Goal: Task Accomplishment & Management: Complete application form

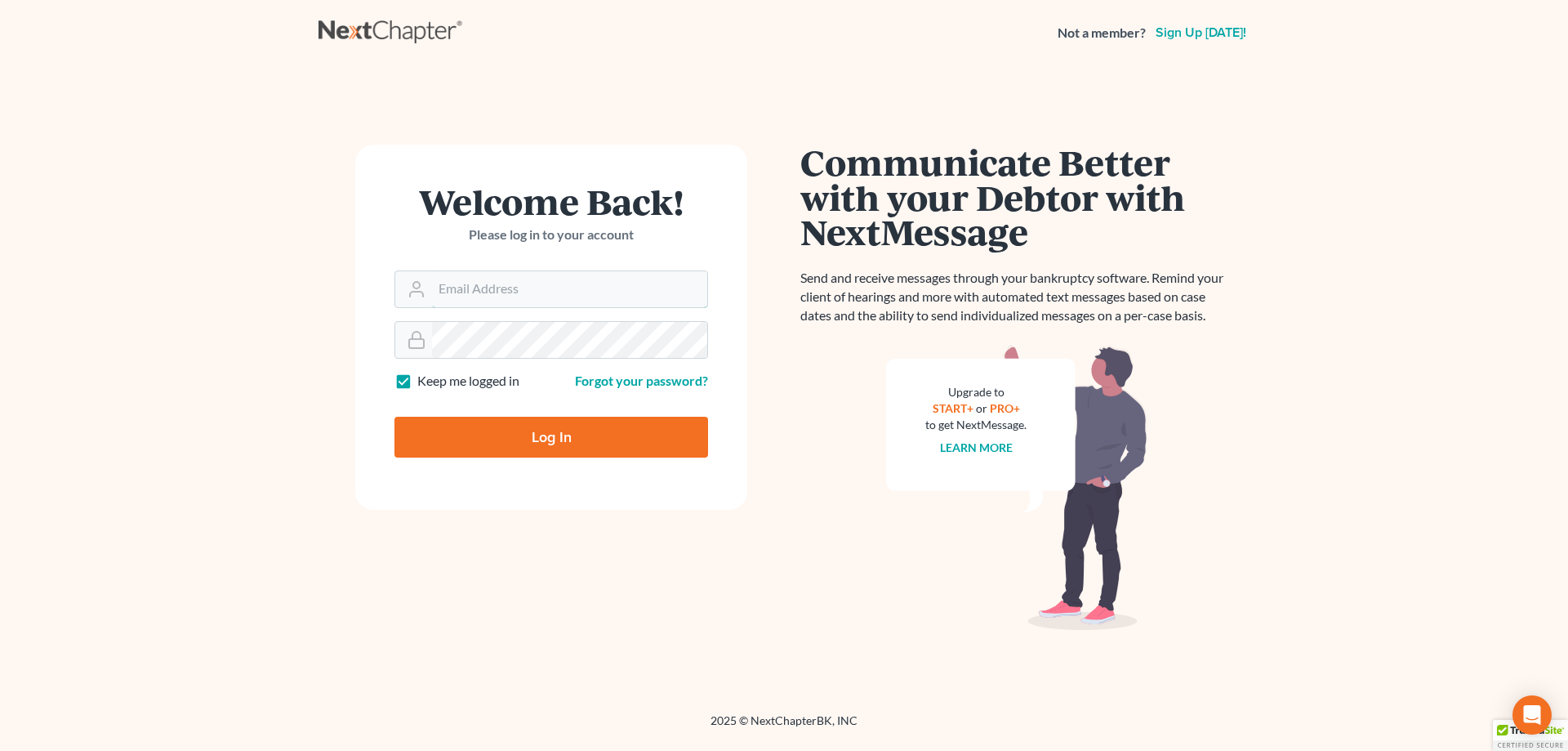
type input "davidfoyil@equaljusticelawgroup.com"
click at [496, 430] on input "Log In" at bounding box center [551, 436] width 314 height 41
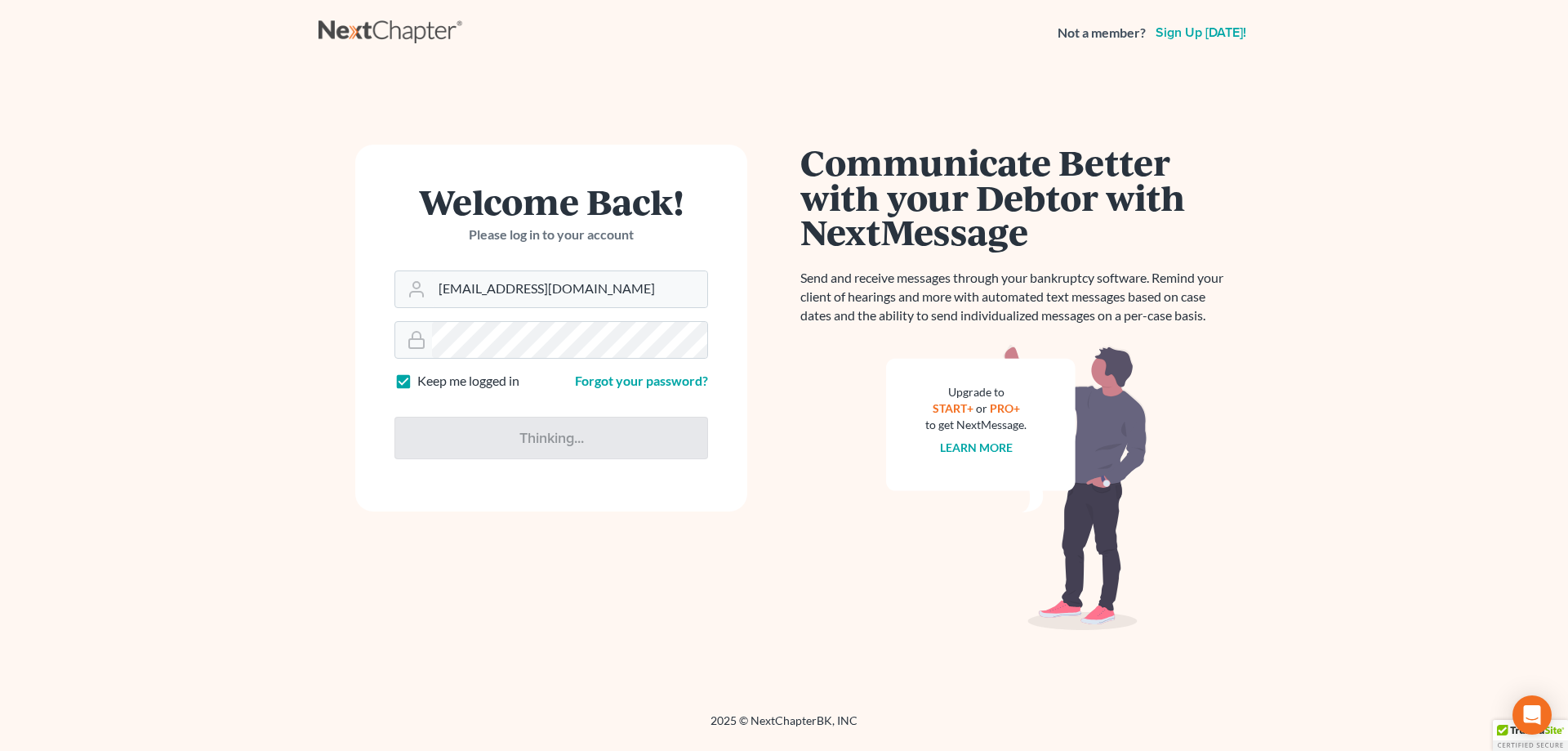
type input "Thinking..."
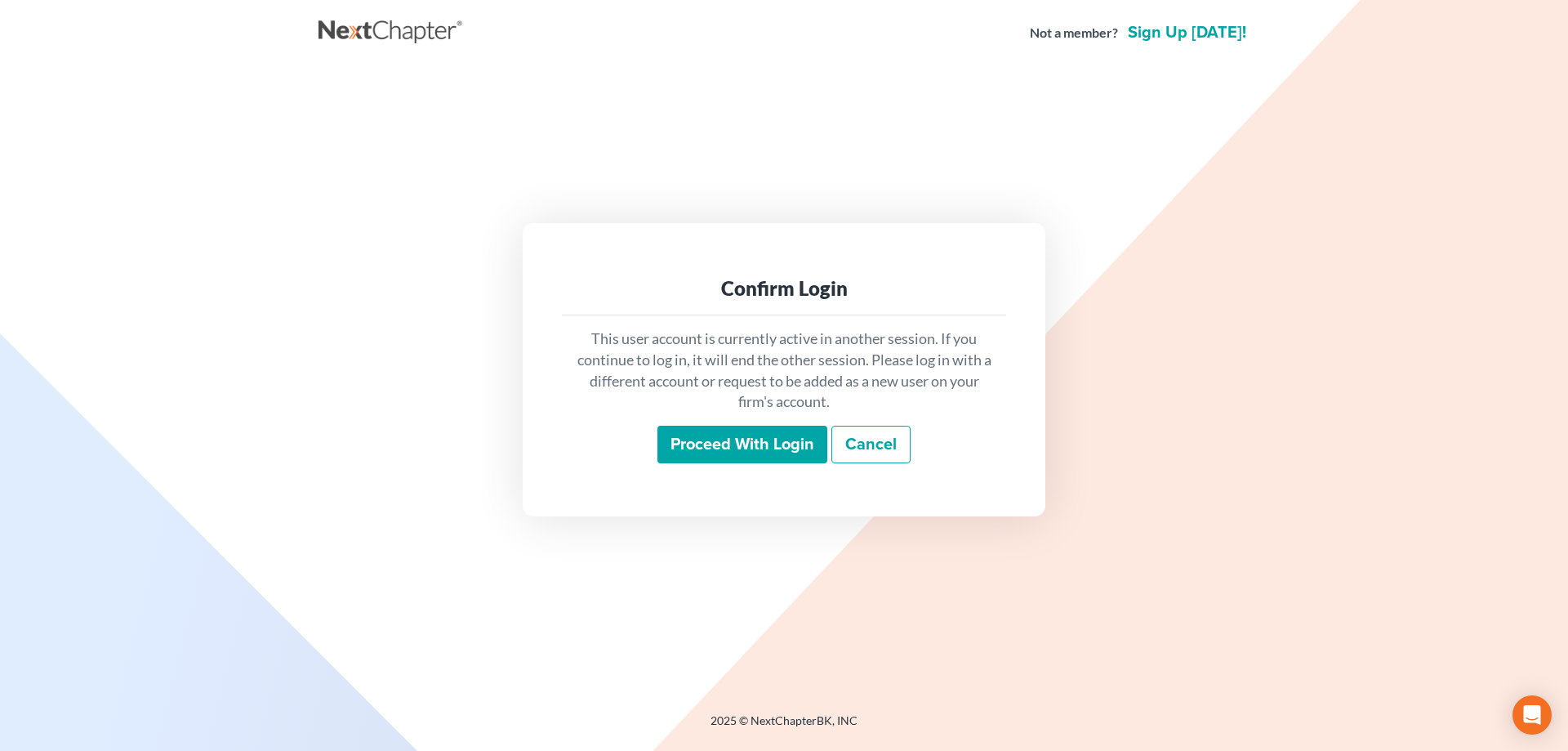
click at [779, 437] on input "Proceed with login" at bounding box center [742, 444] width 170 height 38
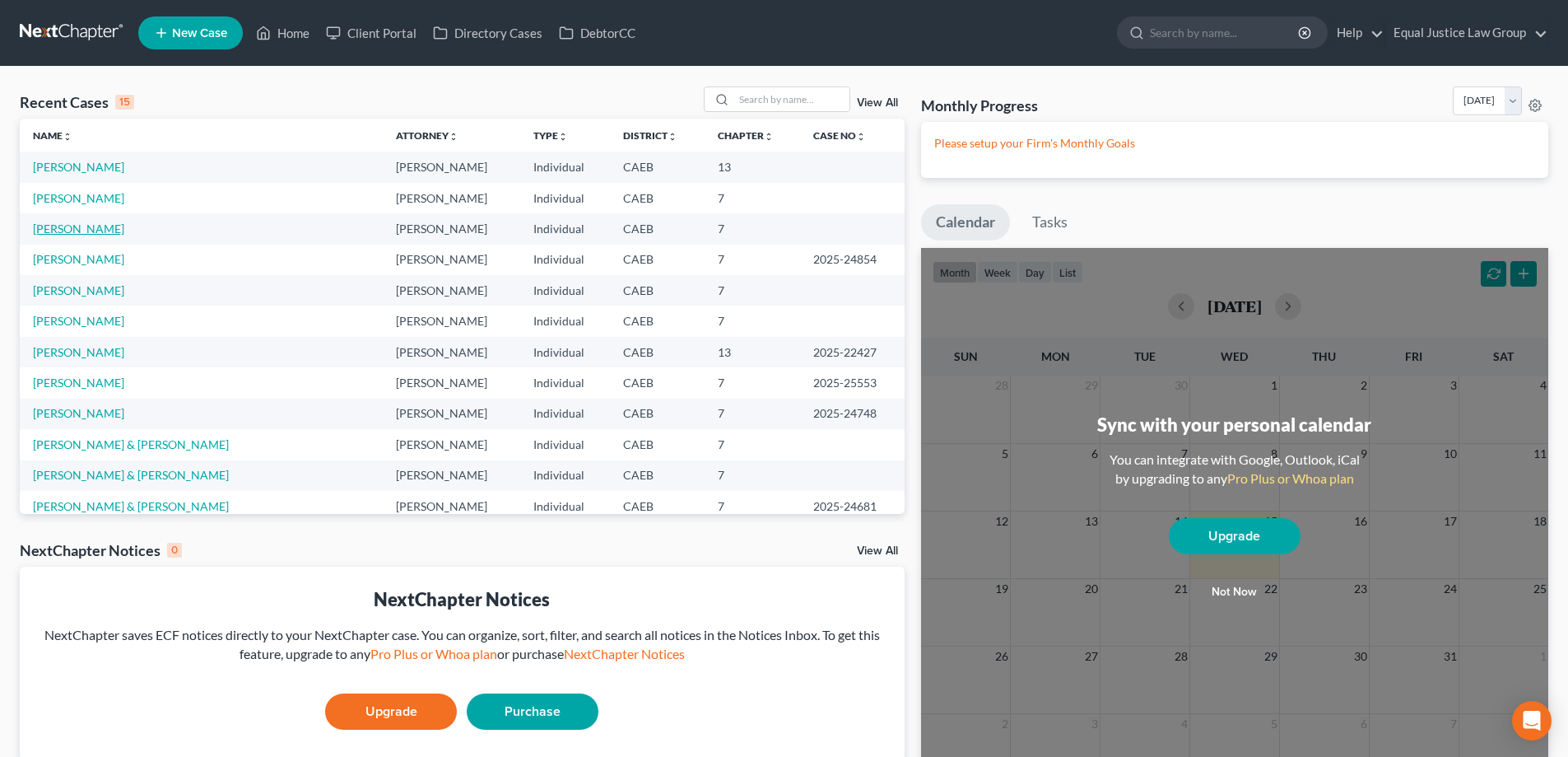
click at [76, 227] on link "[PERSON_NAME]" at bounding box center [78, 228] width 92 height 14
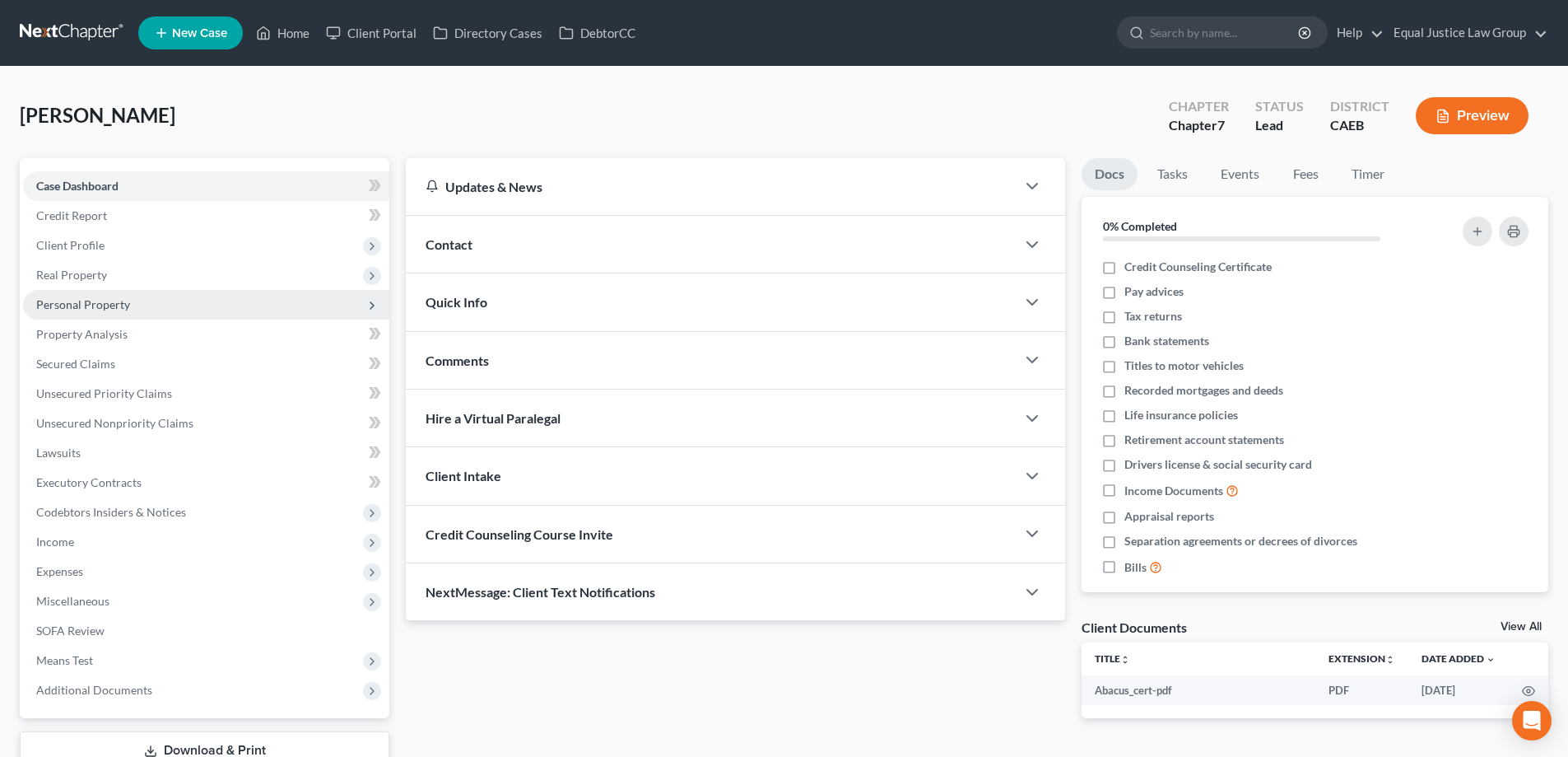
click at [92, 297] on span "Personal Property" at bounding box center [83, 304] width 93 height 14
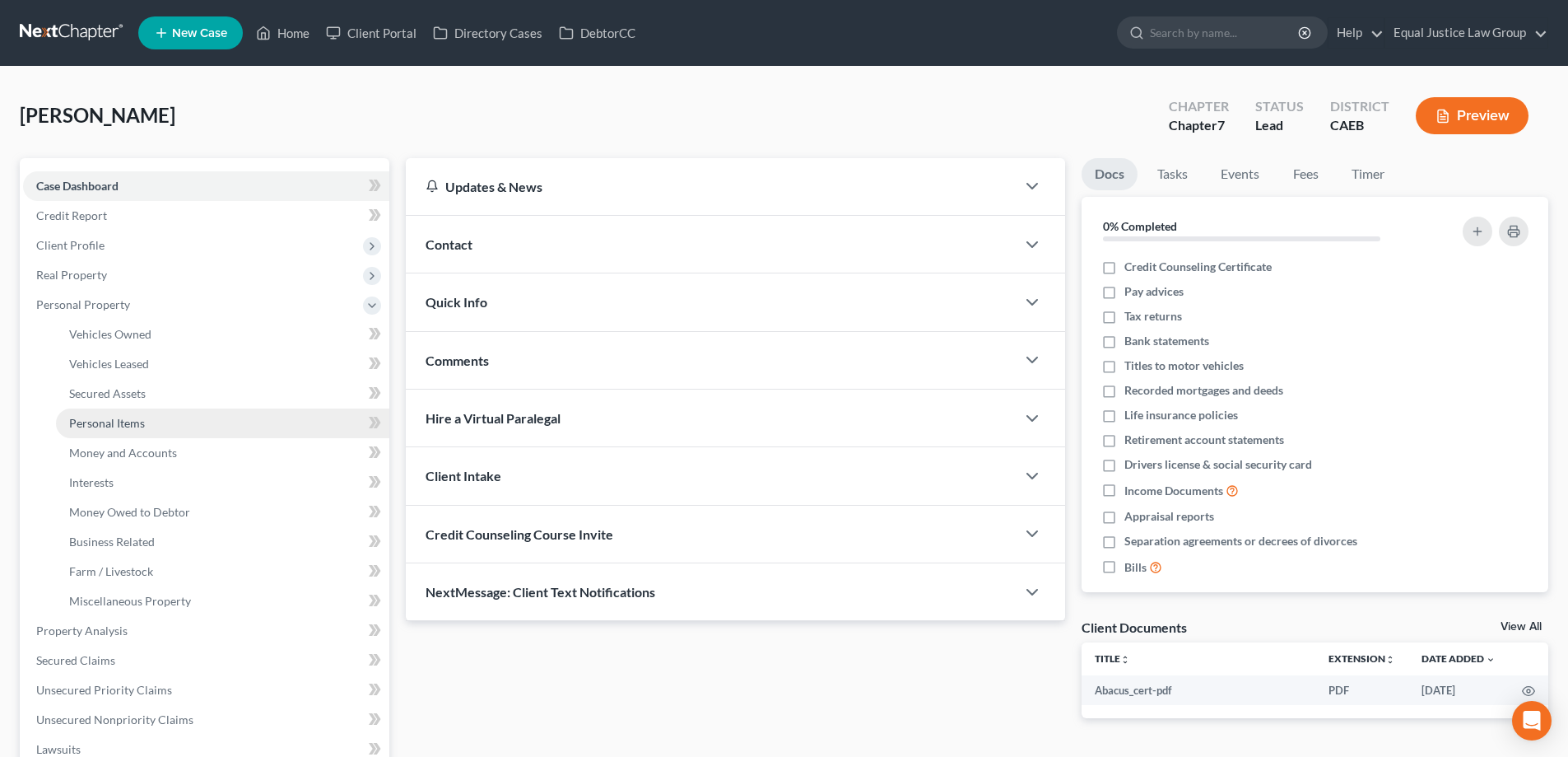
click at [98, 419] on span "Personal Items" at bounding box center [107, 423] width 76 height 14
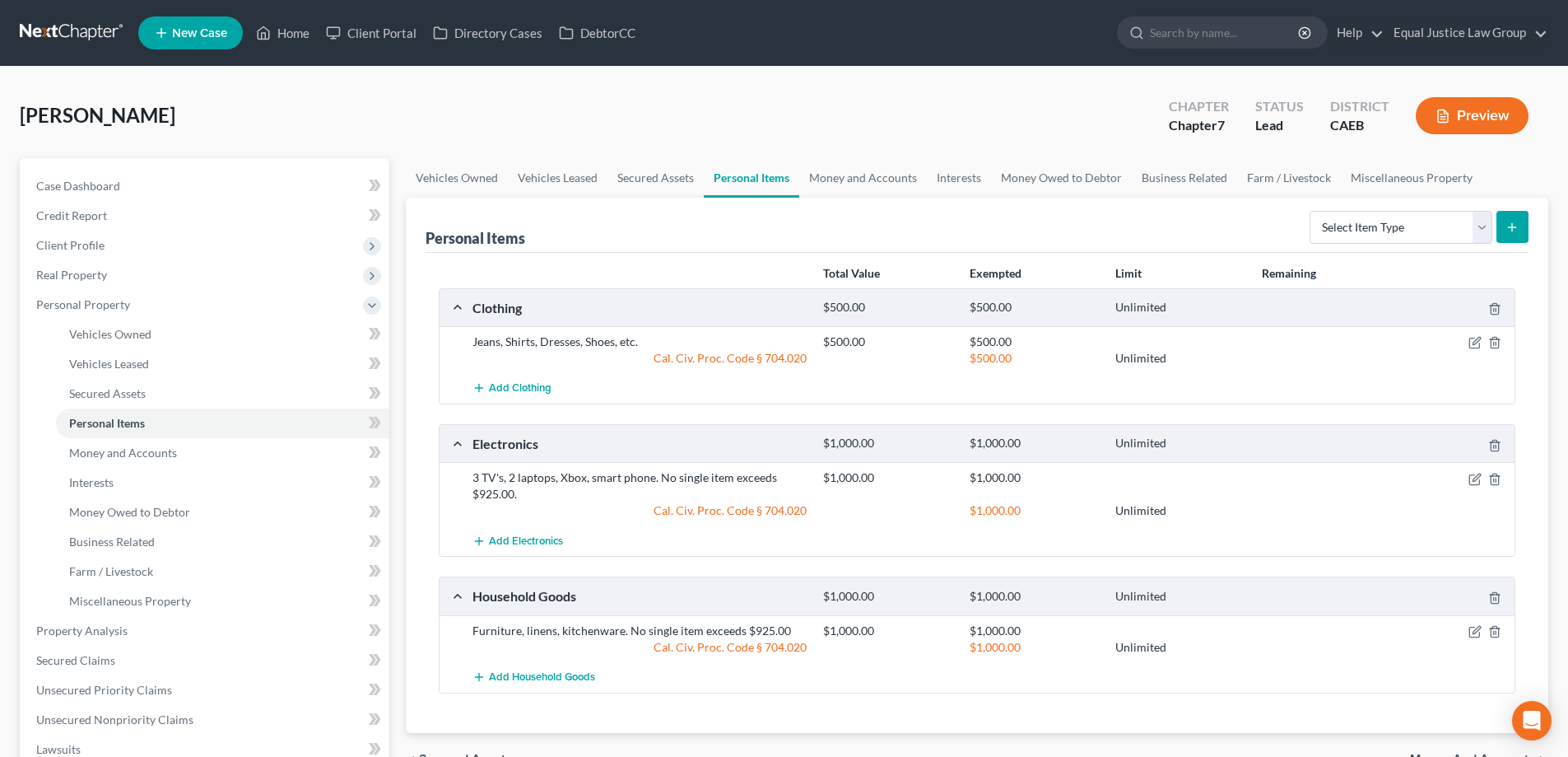
scroll to position [82, 0]
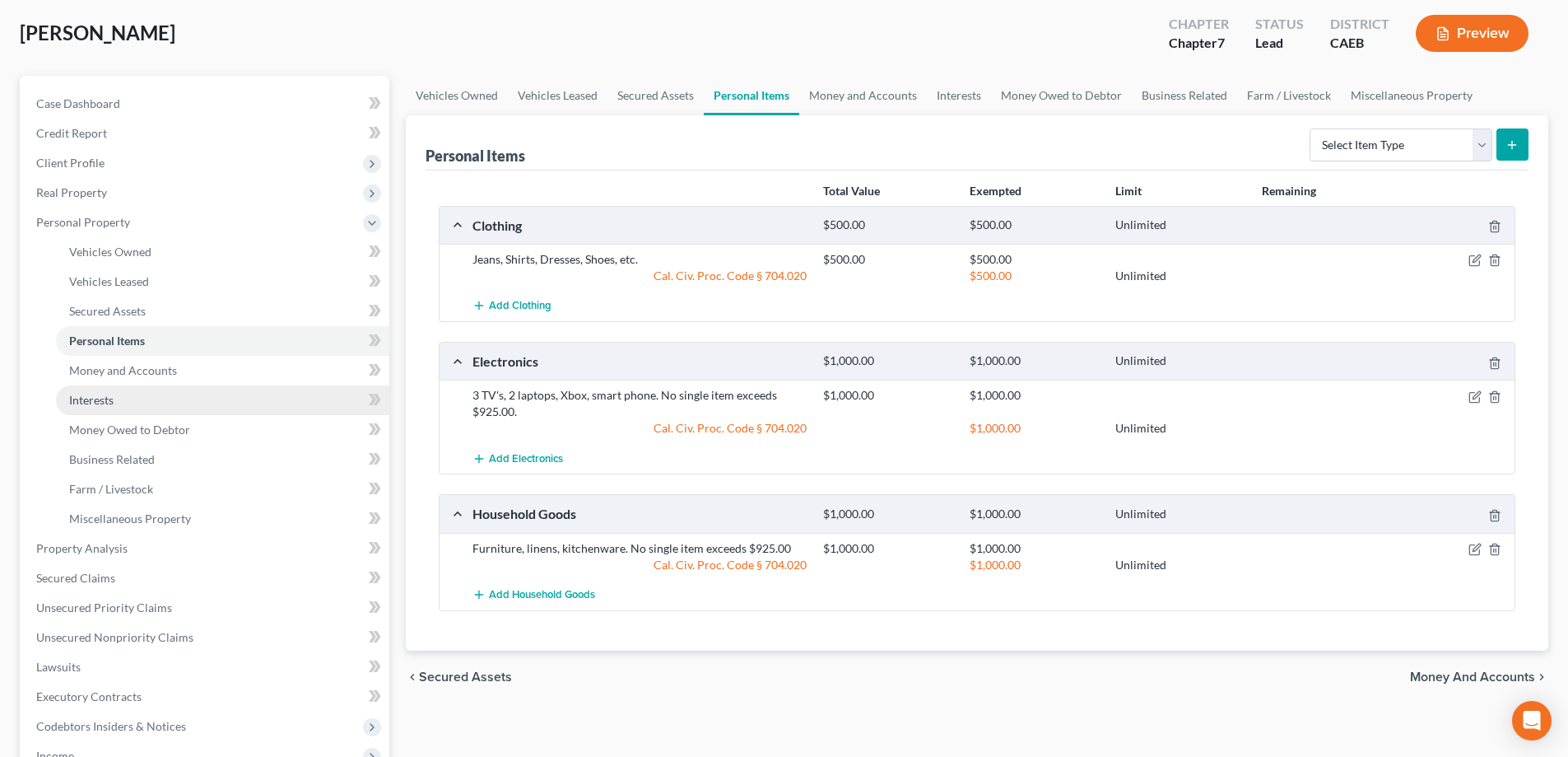
click at [99, 394] on span "Interests" at bounding box center [91, 400] width 44 height 14
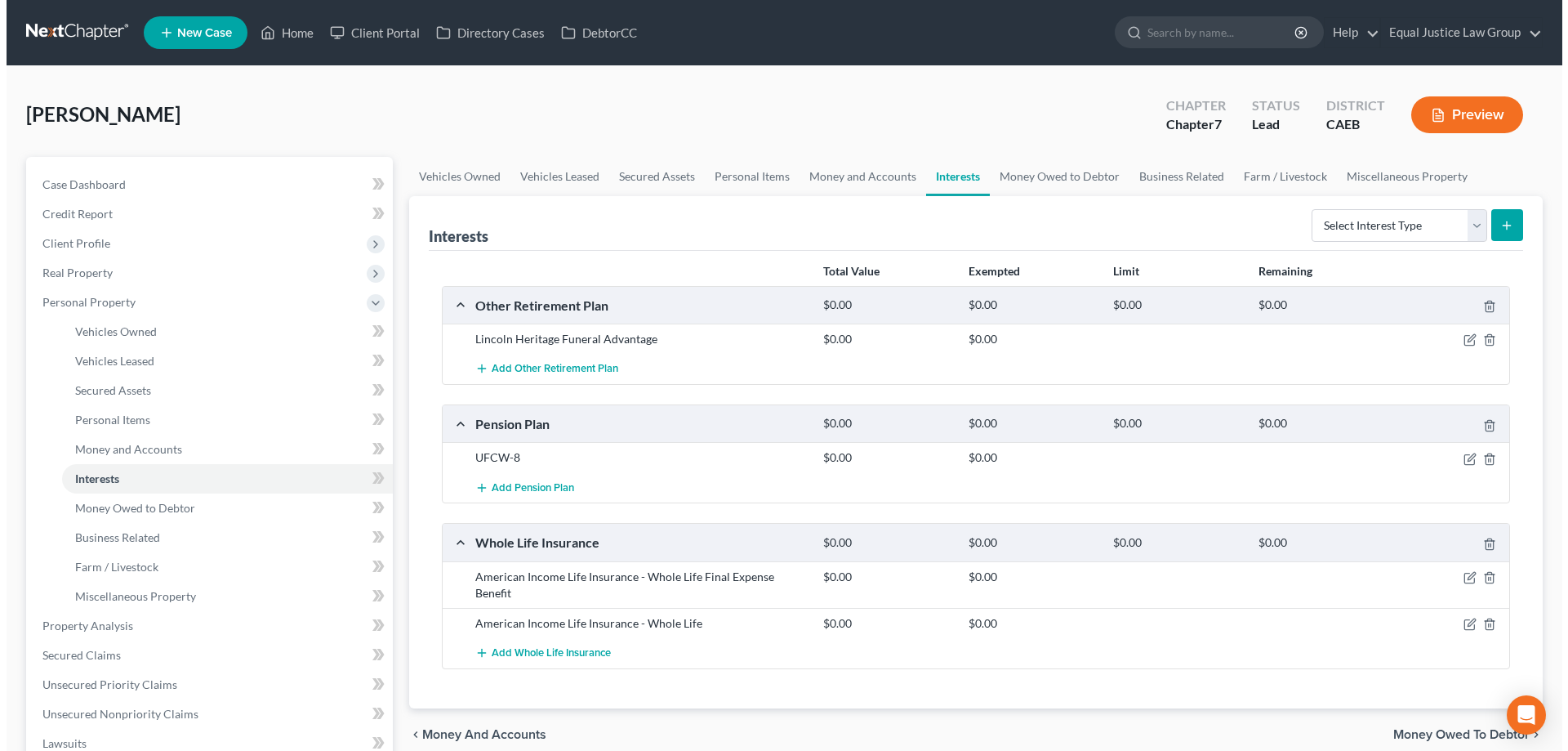
scroll to position [81, 0]
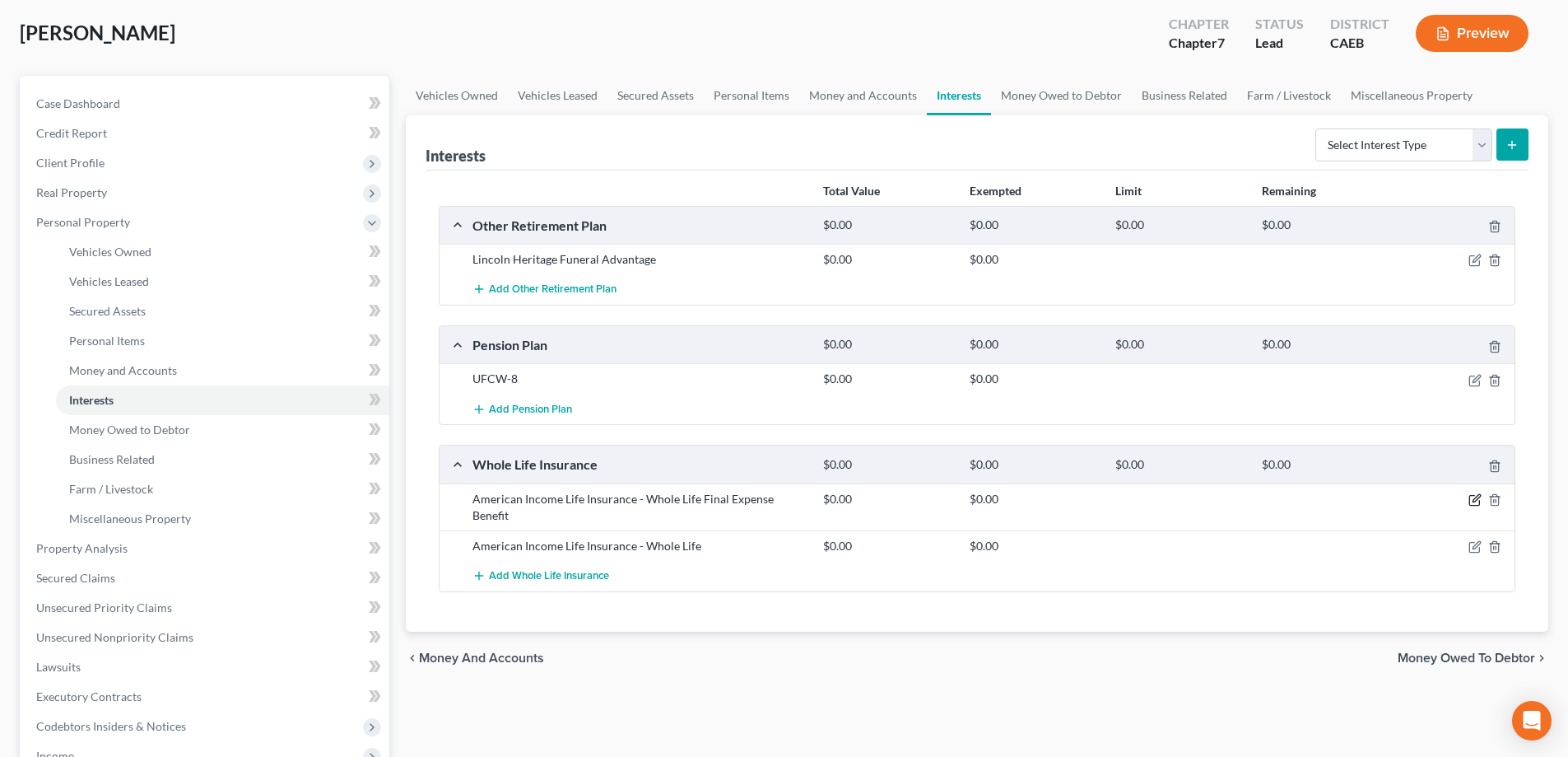
click at [1478, 501] on icon "button" at bounding box center [1475, 500] width 13 height 13
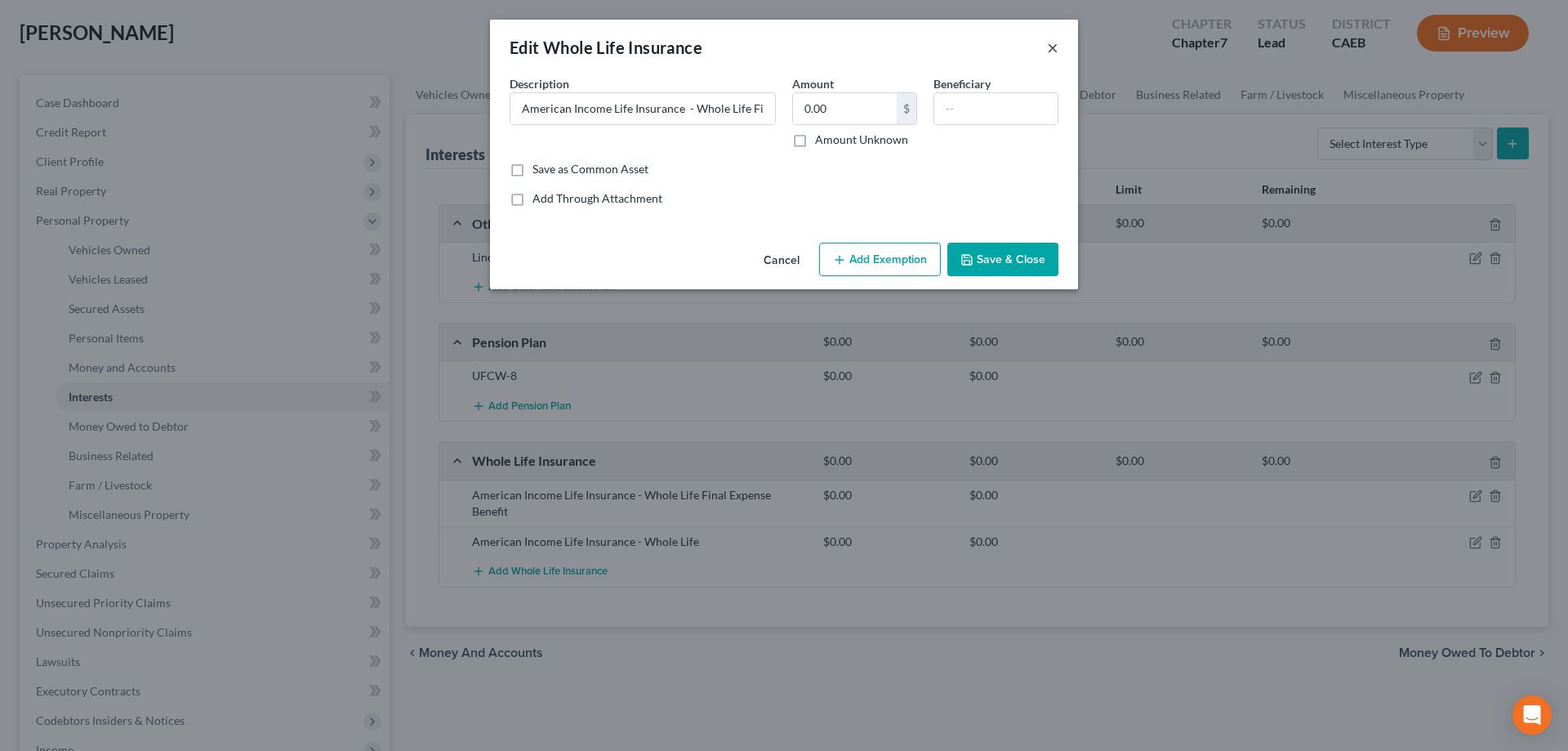
click at [1051, 46] on button "×" at bounding box center [1052, 47] width 11 height 19
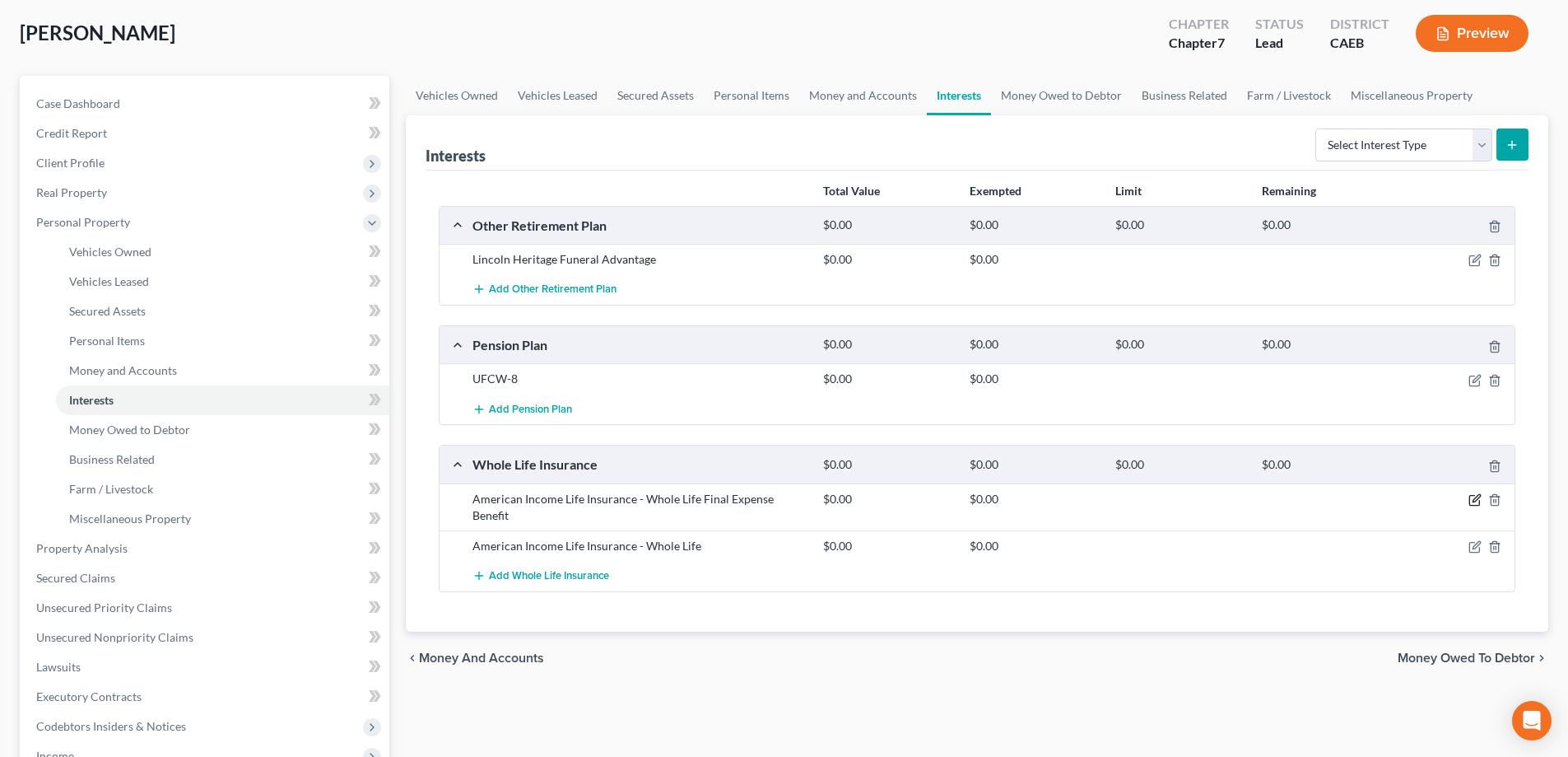
click at [1471, 502] on icon "button" at bounding box center [1475, 500] width 13 height 13
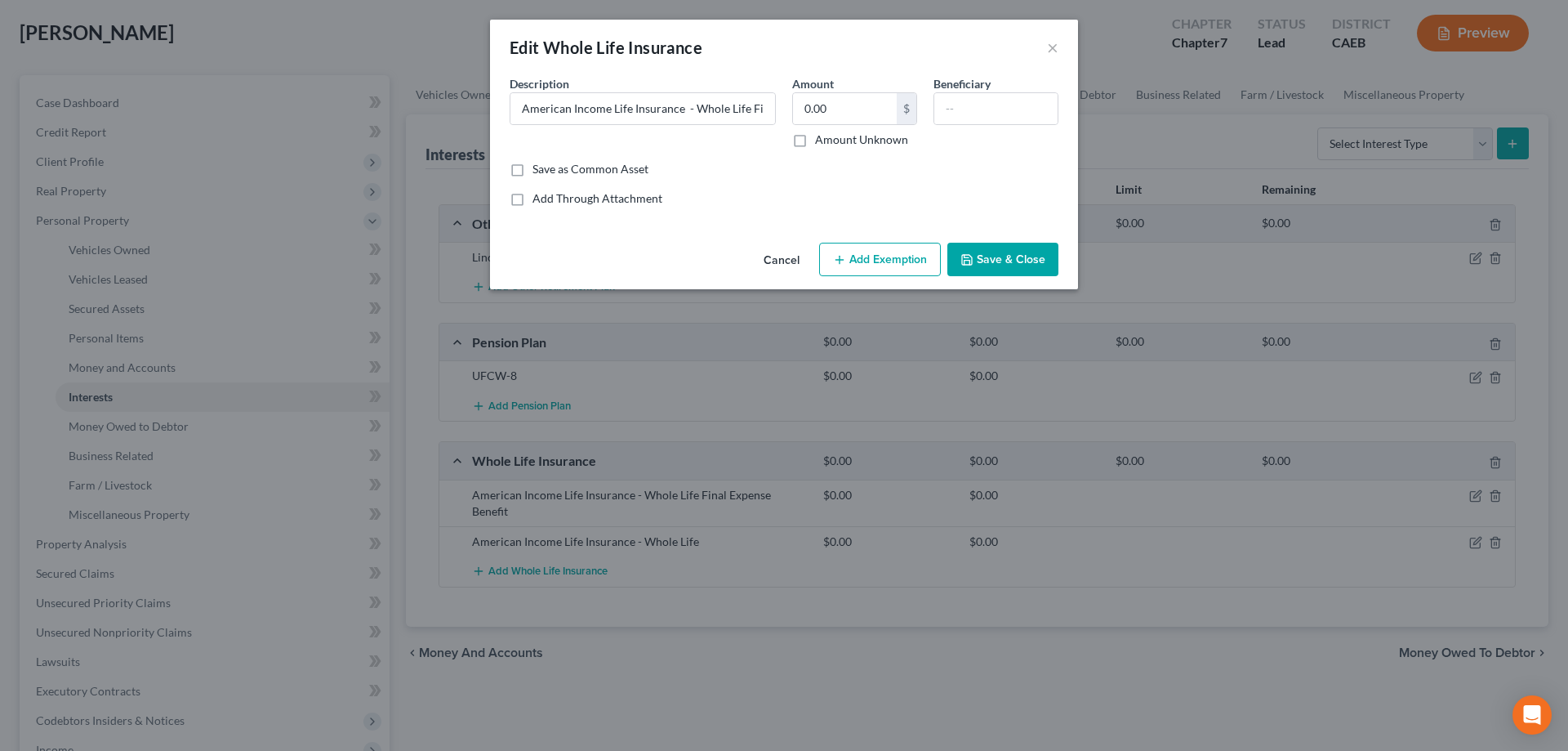
click at [895, 256] on button "Add Exemption" at bounding box center [879, 259] width 121 height 34
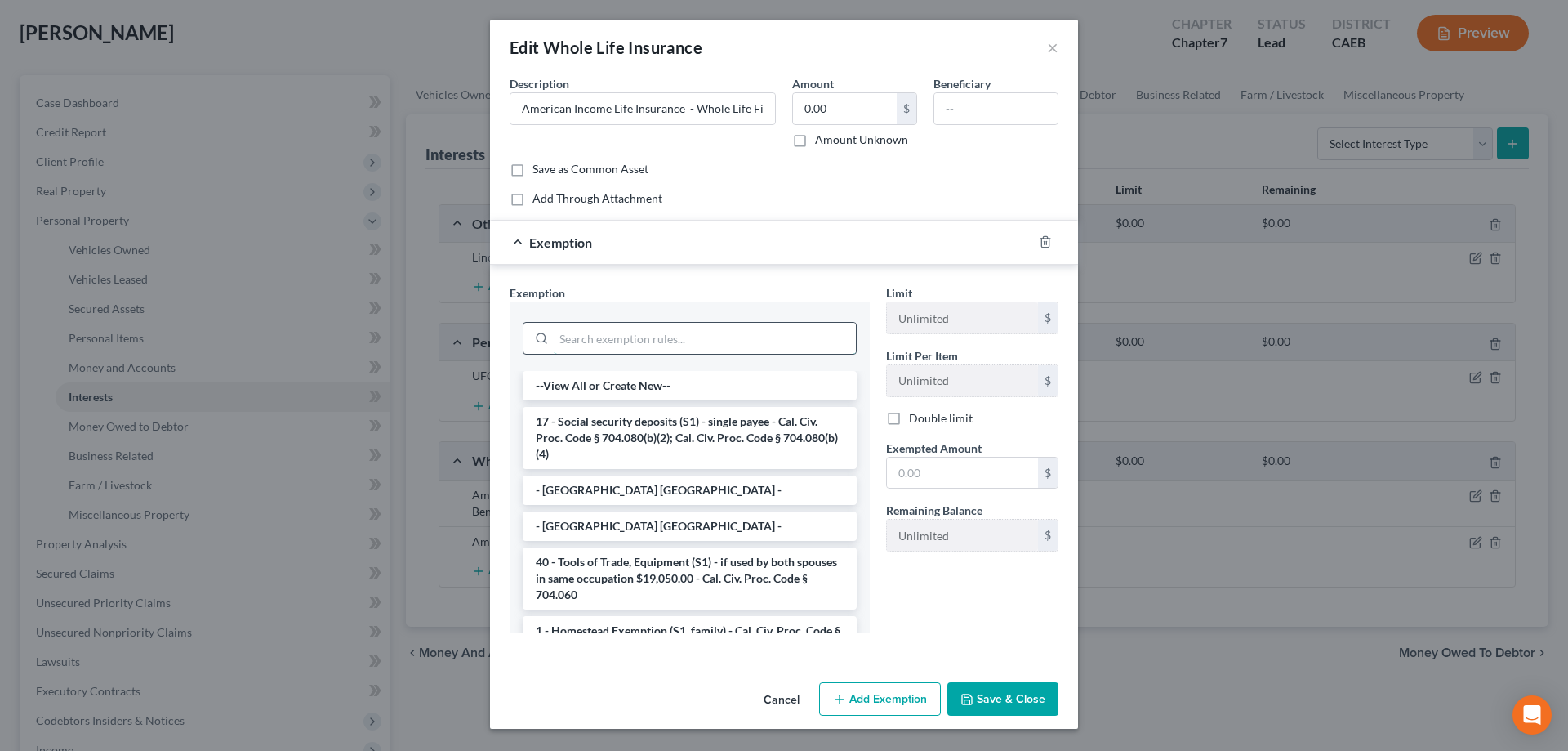
click at [732, 334] on input "search" at bounding box center [704, 337] width 302 height 31
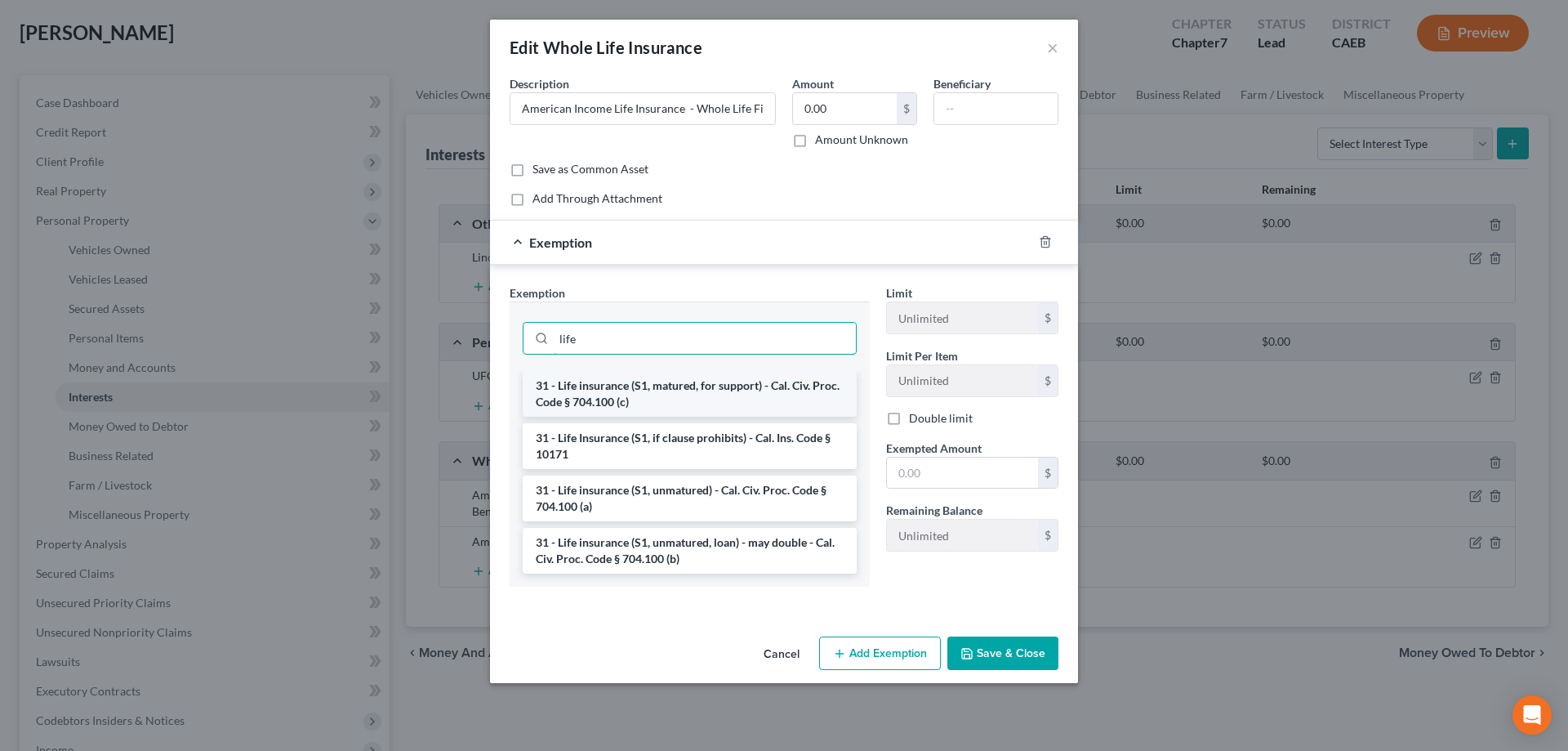
type input "life"
click at [649, 389] on li "31 - Life insurance (S1, matured, for support) - Cal. Civ. Proc. Code § 704.100…" at bounding box center [690, 393] width 334 height 45
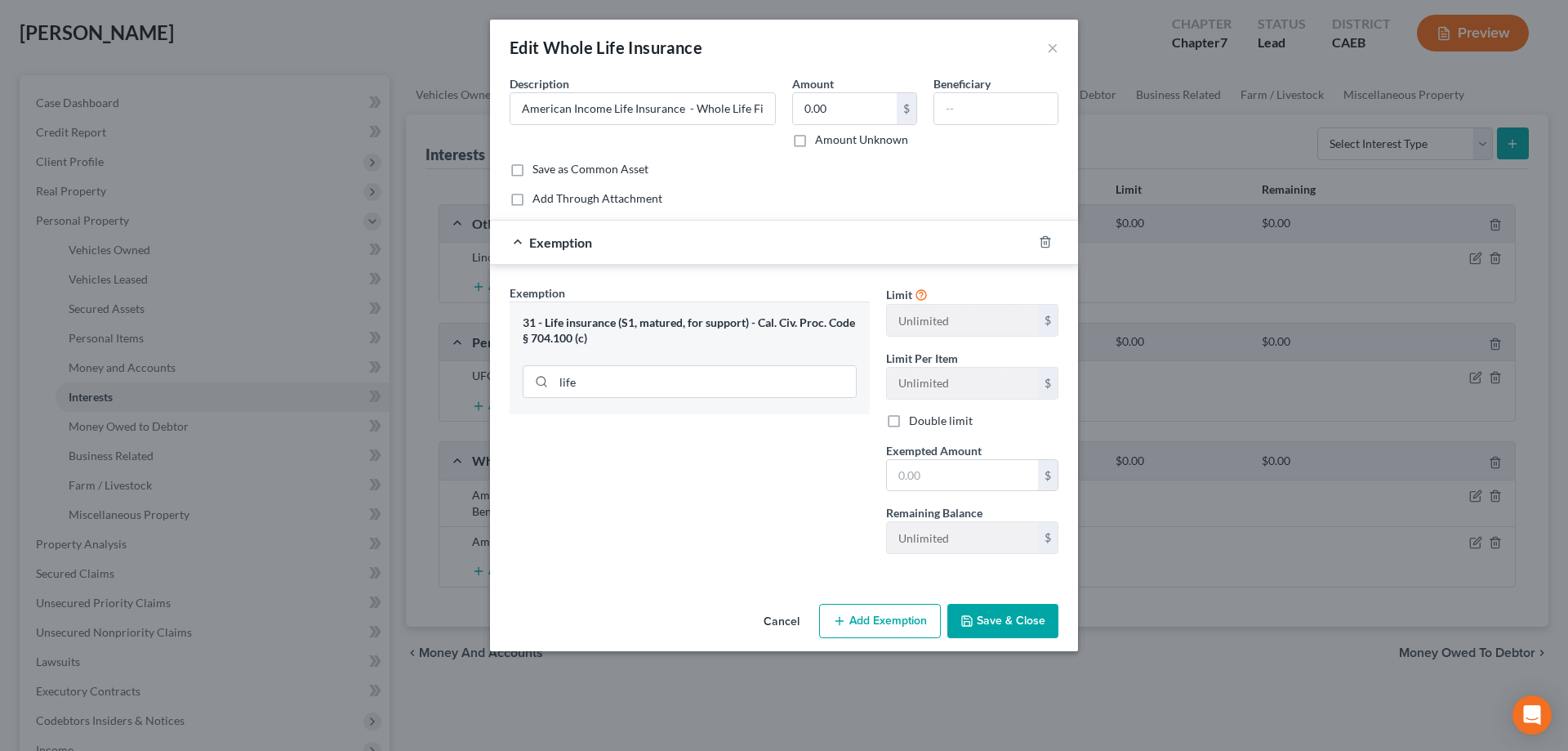
click at [785, 618] on button "Cancel" at bounding box center [781, 621] width 62 height 32
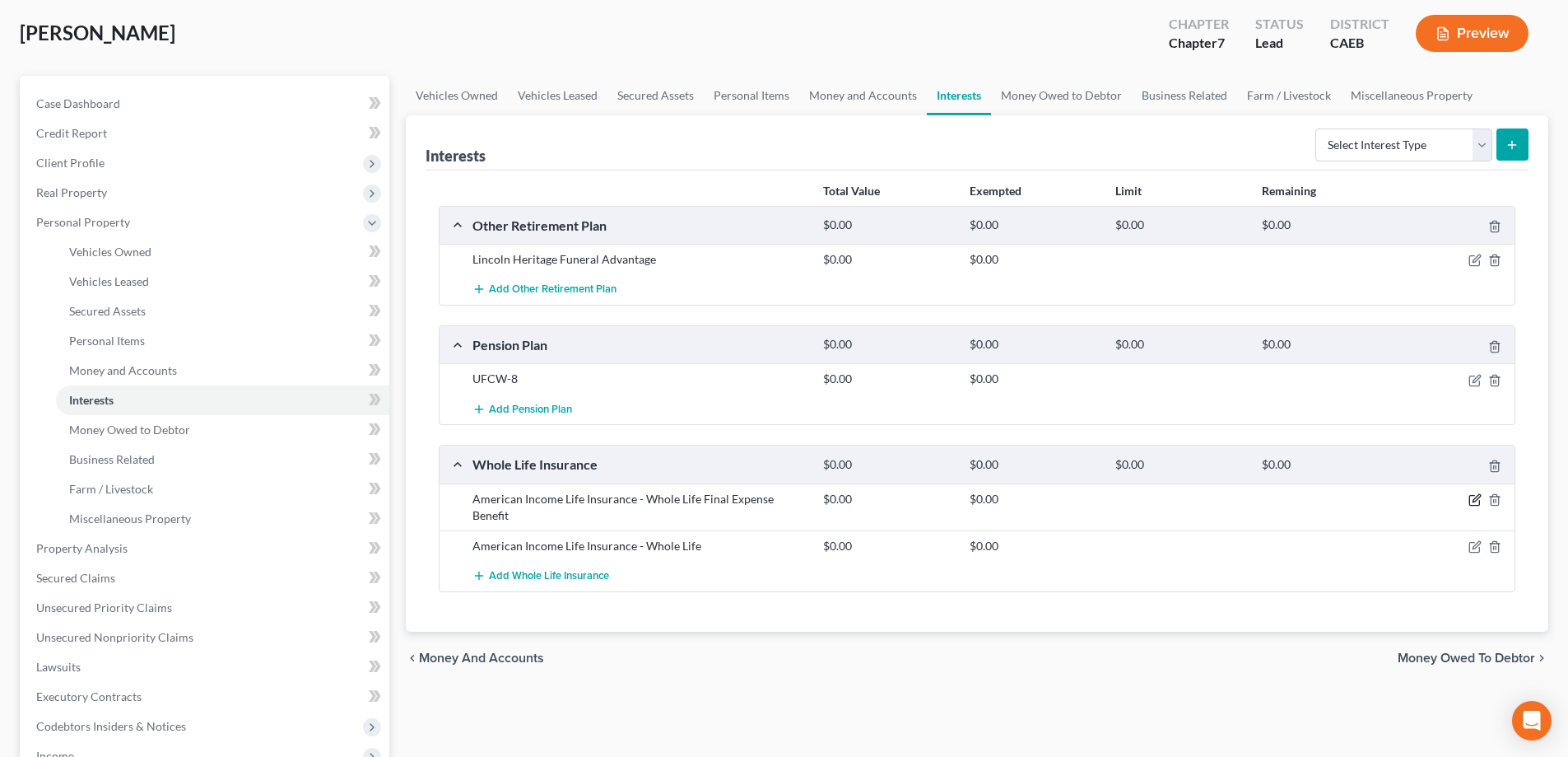
click at [1473, 501] on icon "button" at bounding box center [1476, 498] width 7 height 7
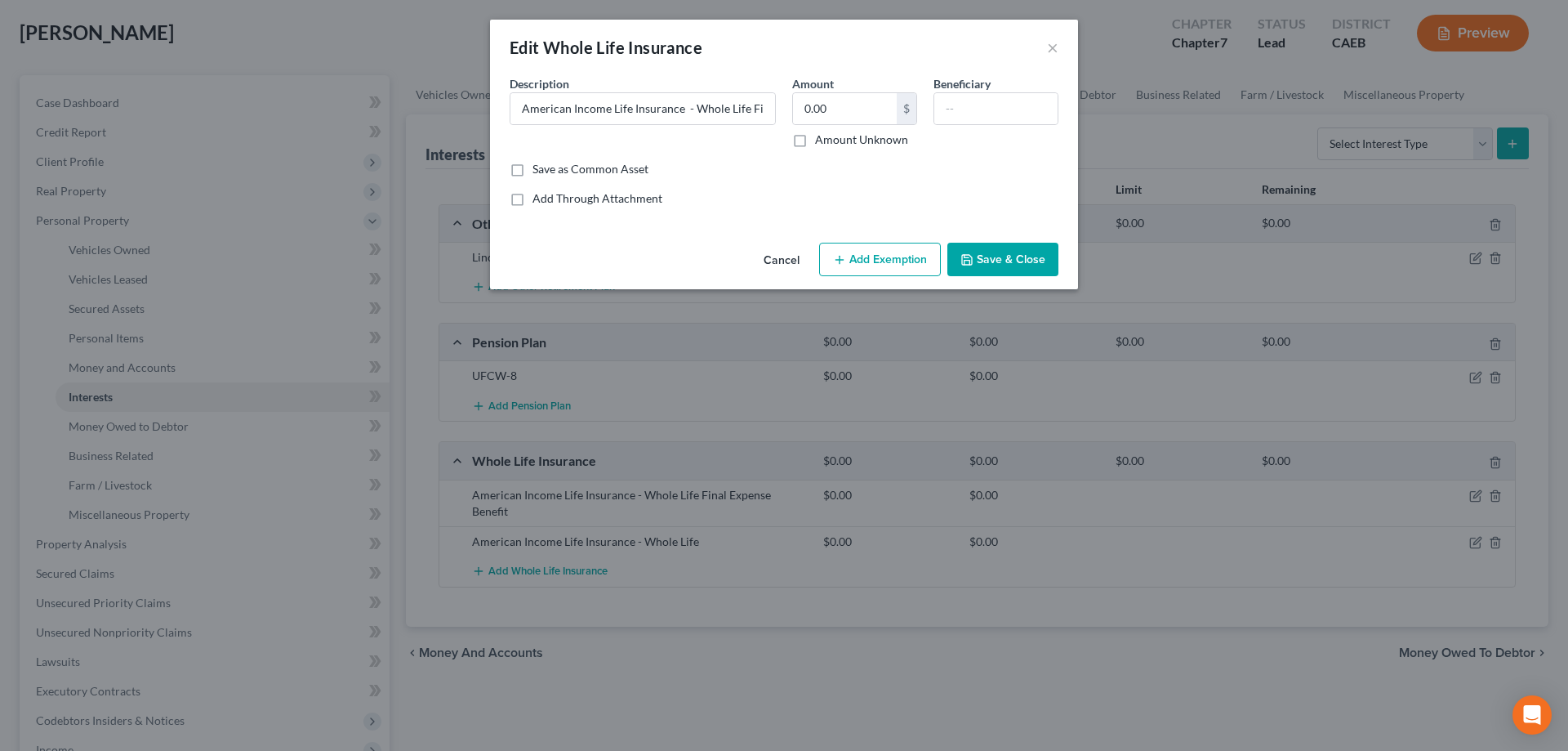
click at [897, 267] on button "Add Exemption" at bounding box center [879, 259] width 121 height 34
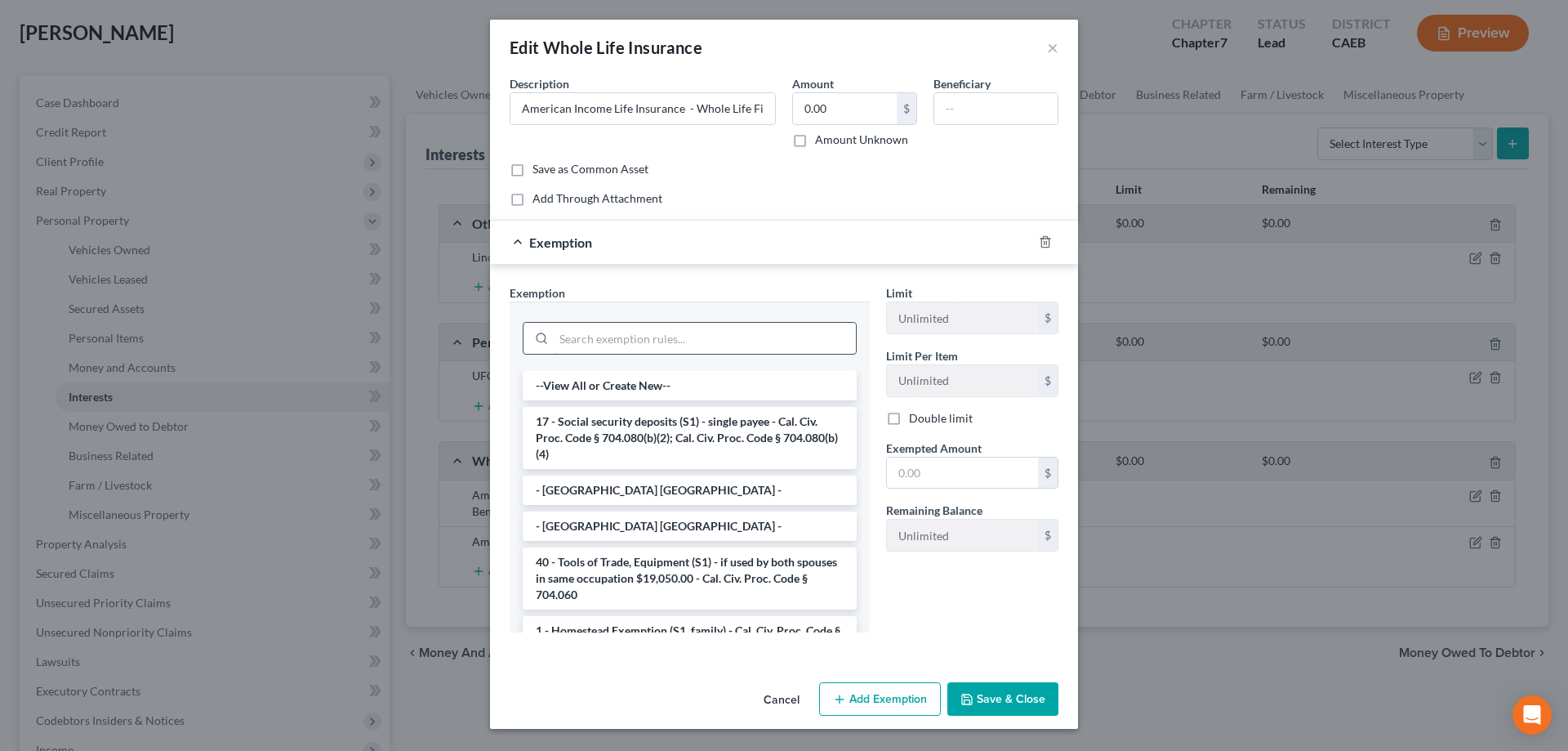
click at [760, 343] on input "search" at bounding box center [704, 337] width 302 height 31
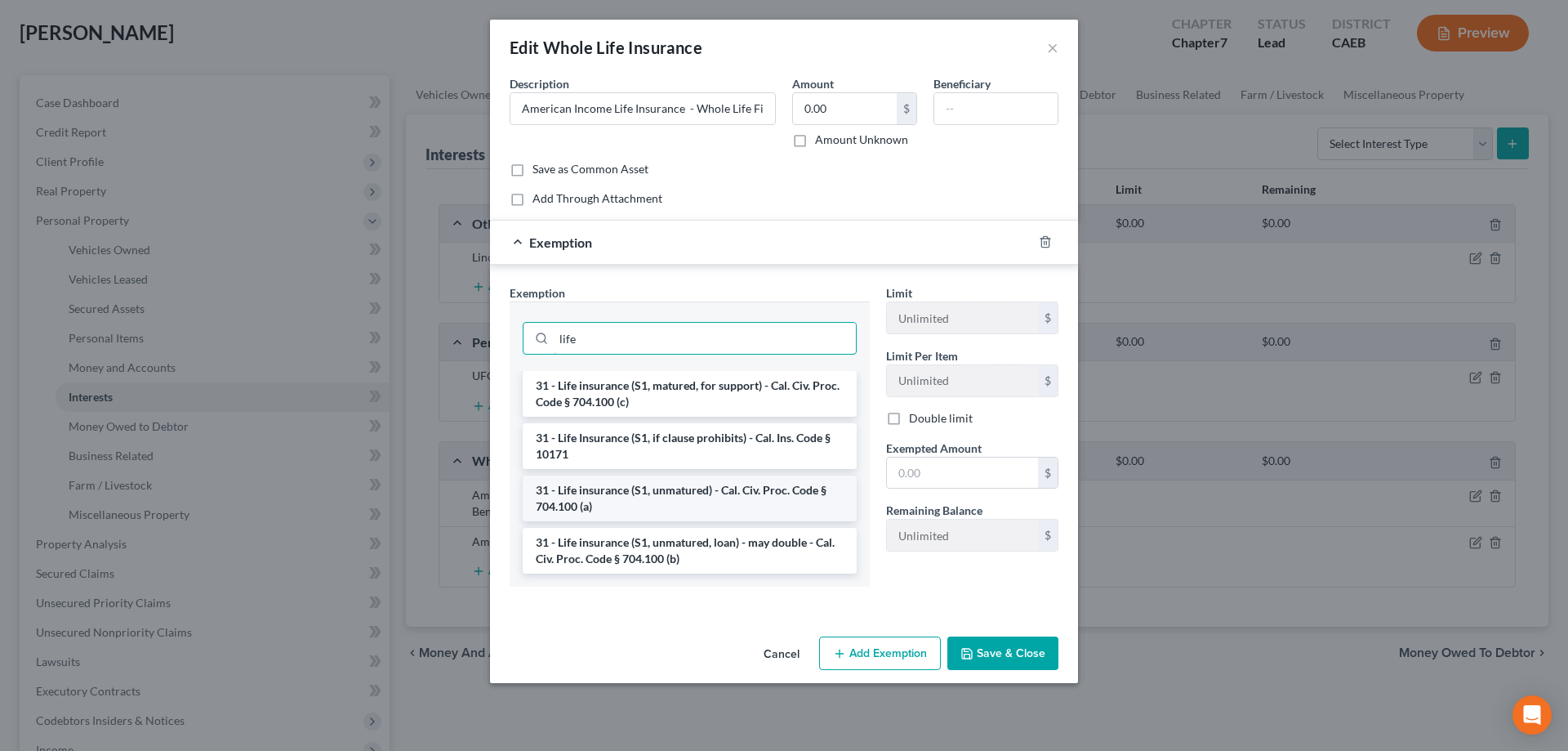
type input "life"
click at [711, 497] on li "31 - Life insurance (S1, unmatured) - Cal. Civ. Proc. Code § 704.100 (a)" at bounding box center [690, 498] width 334 height 45
